Goal: Use online tool/utility: Utilize a website feature to perform a specific function

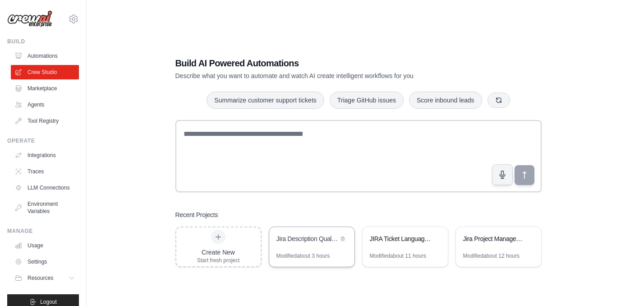
click at [320, 252] on div "Modified about 3 hours" at bounding box center [303, 255] width 54 height 7
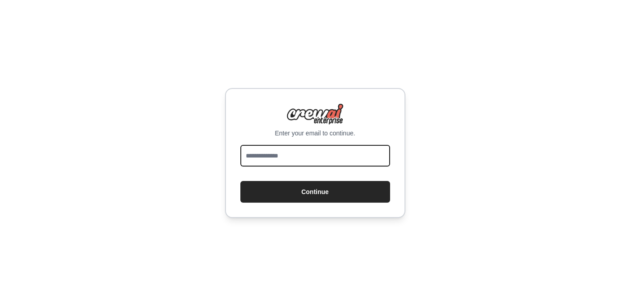
click at [309, 155] on input "email" at bounding box center [315, 156] width 150 height 22
type input "**********"
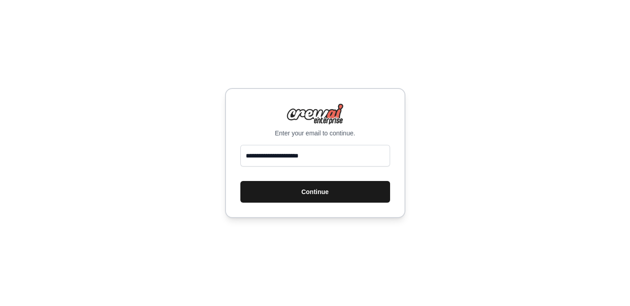
click at [301, 186] on button "Continue" at bounding box center [315, 192] width 150 height 22
click at [304, 193] on button "Continue" at bounding box center [315, 192] width 150 height 22
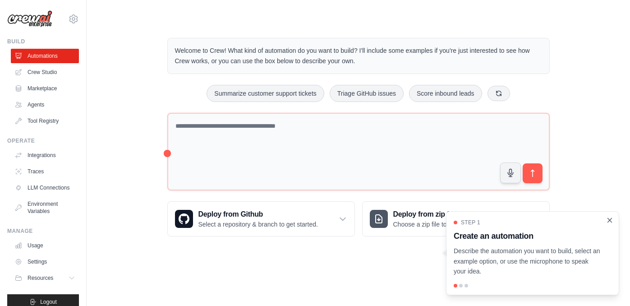
click at [610, 219] on icon "Close walkthrough" at bounding box center [610, 220] width 8 height 8
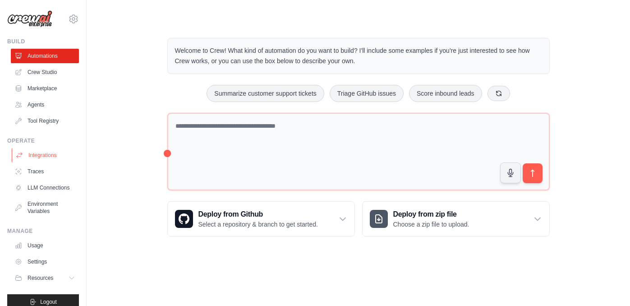
click at [51, 153] on link "Integrations" at bounding box center [46, 155] width 68 height 14
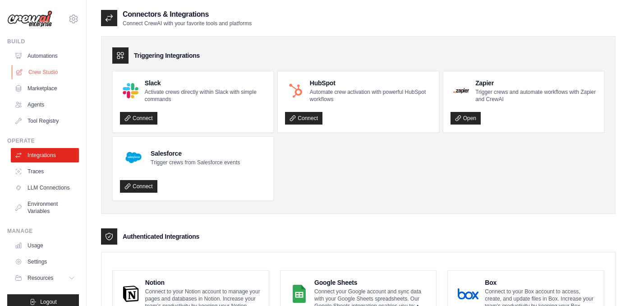
click at [48, 72] on link "Crew Studio" at bounding box center [46, 72] width 68 height 14
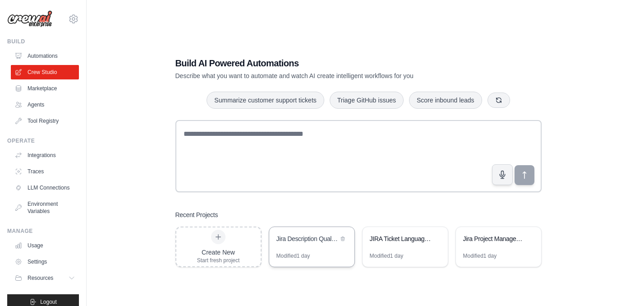
click at [328, 248] on div "Jira Description Quality Analyzer" at bounding box center [311, 239] width 85 height 25
click at [56, 154] on link "Integrations" at bounding box center [46, 155] width 68 height 14
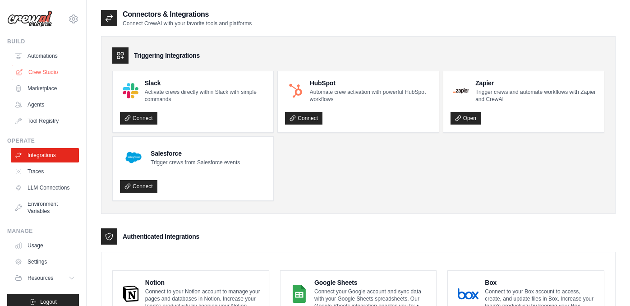
click at [43, 71] on link "Crew Studio" at bounding box center [46, 72] width 68 height 14
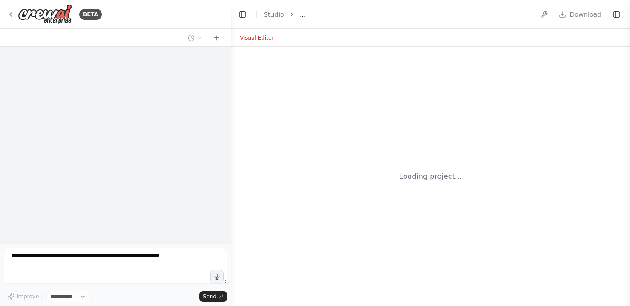
select select "****"
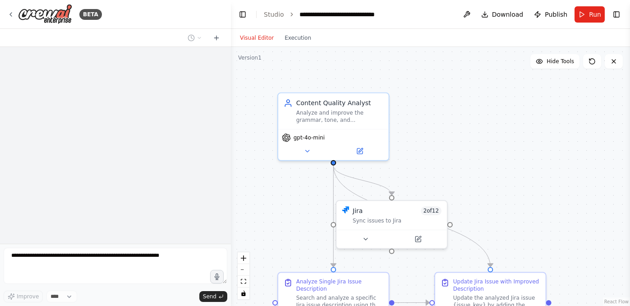
scroll to position [2643, 0]
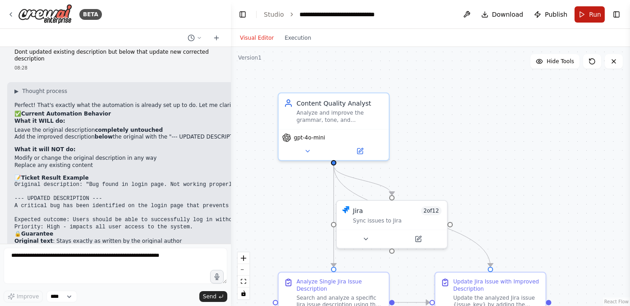
click at [585, 11] on button "Run" at bounding box center [589, 14] width 30 height 16
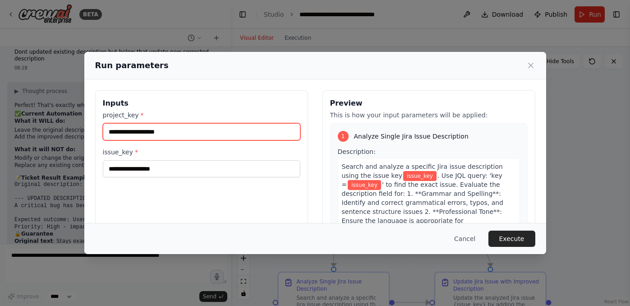
click at [204, 129] on input "project_key *" at bounding box center [201, 131] width 197 height 17
type input "***"
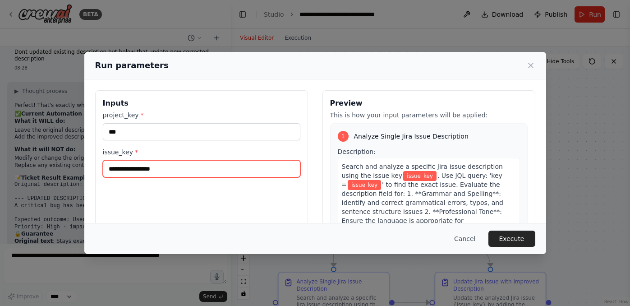
click at [155, 163] on input "issue_key *" at bounding box center [201, 168] width 197 height 17
type input "*******"
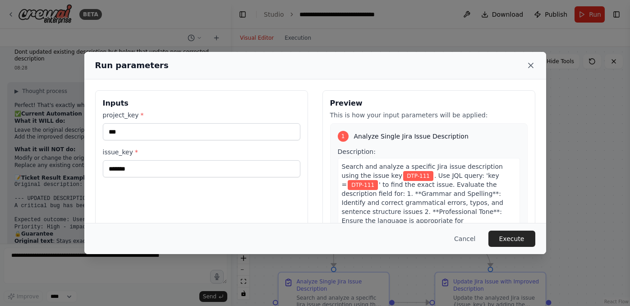
click at [534, 63] on icon at bounding box center [530, 65] width 9 height 9
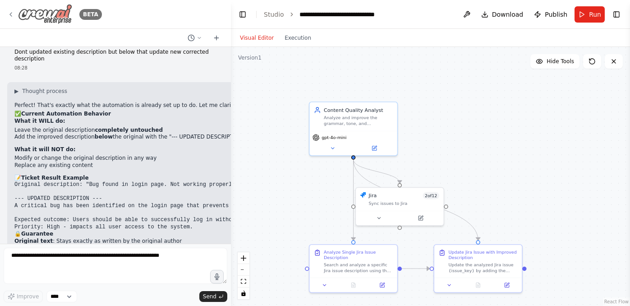
click at [13, 16] on icon at bounding box center [10, 14] width 7 height 7
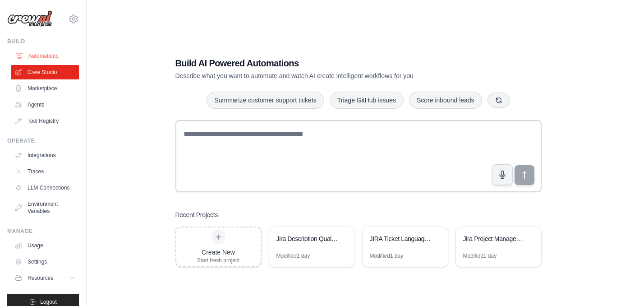
click at [51, 55] on link "Automations" at bounding box center [46, 56] width 68 height 14
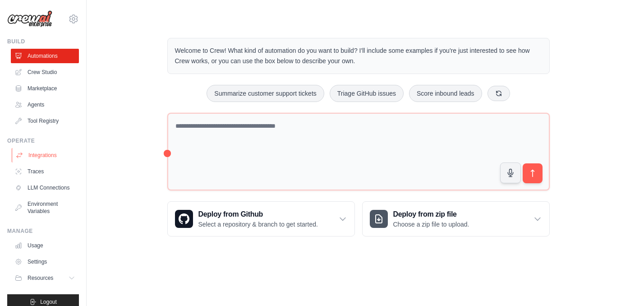
click at [58, 157] on link "Integrations" at bounding box center [46, 155] width 68 height 14
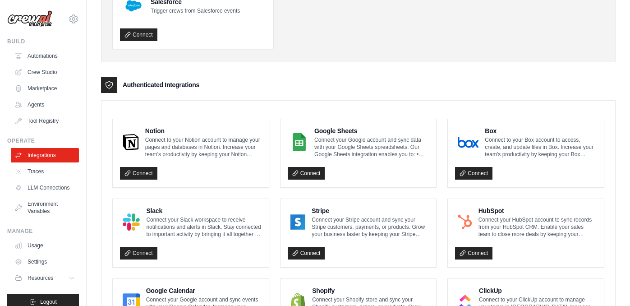
scroll to position [147, 0]
